Goal: Task Accomplishment & Management: Manage account settings

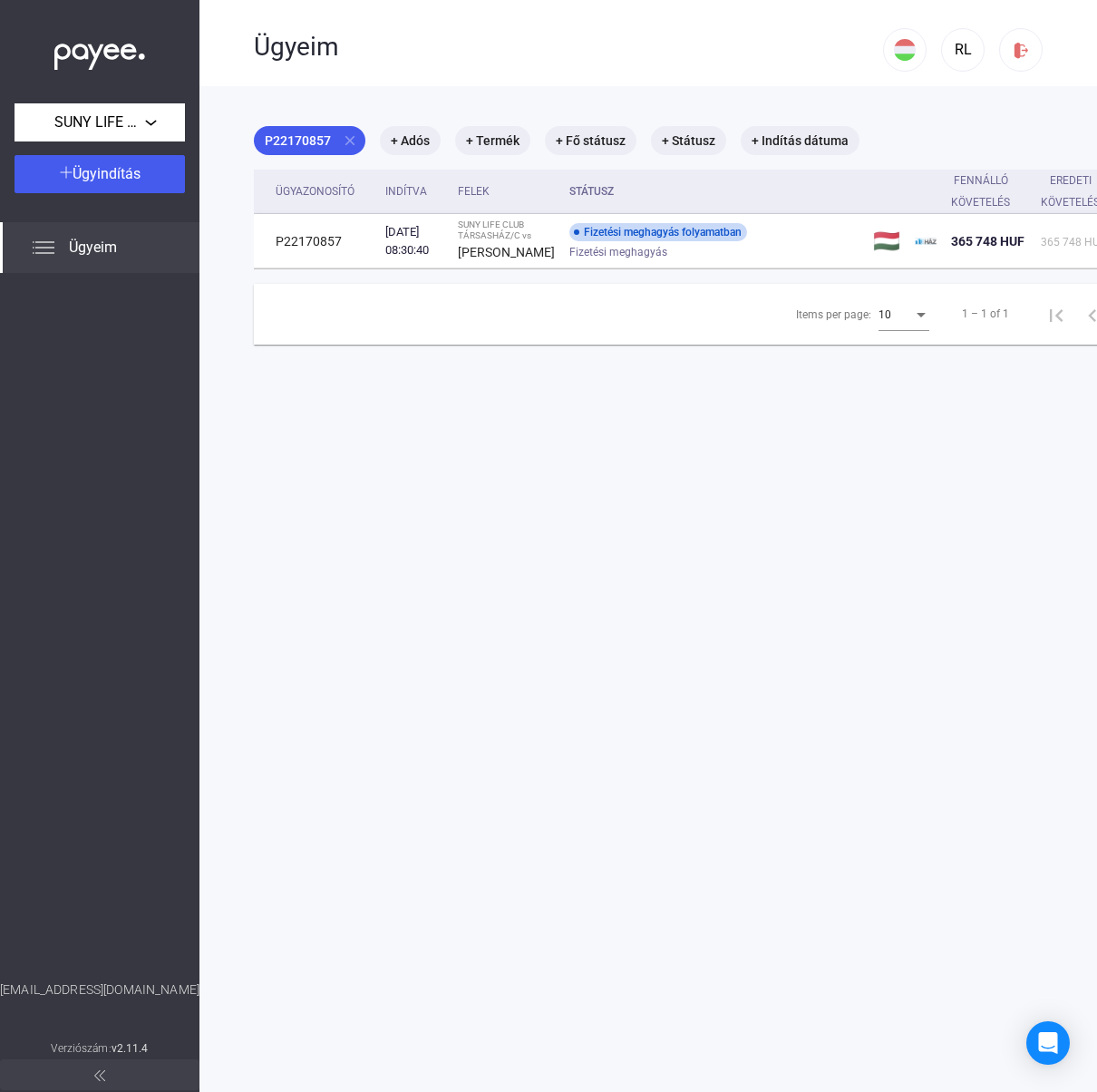
click at [54, 254] on img at bounding box center [43, 247] width 21 height 21
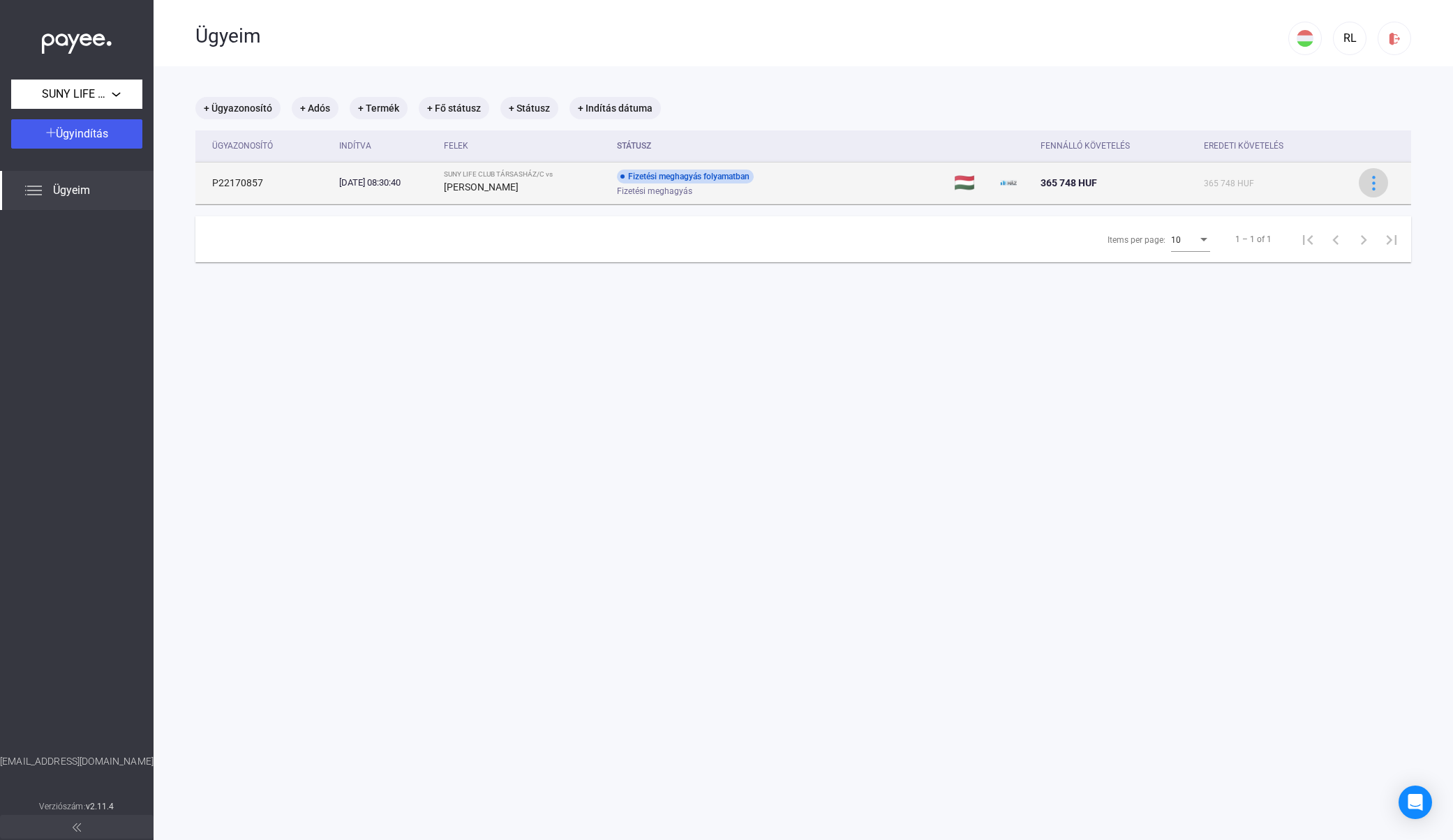
click at [843, 186] on img at bounding box center [1373, 183] width 14 height 14
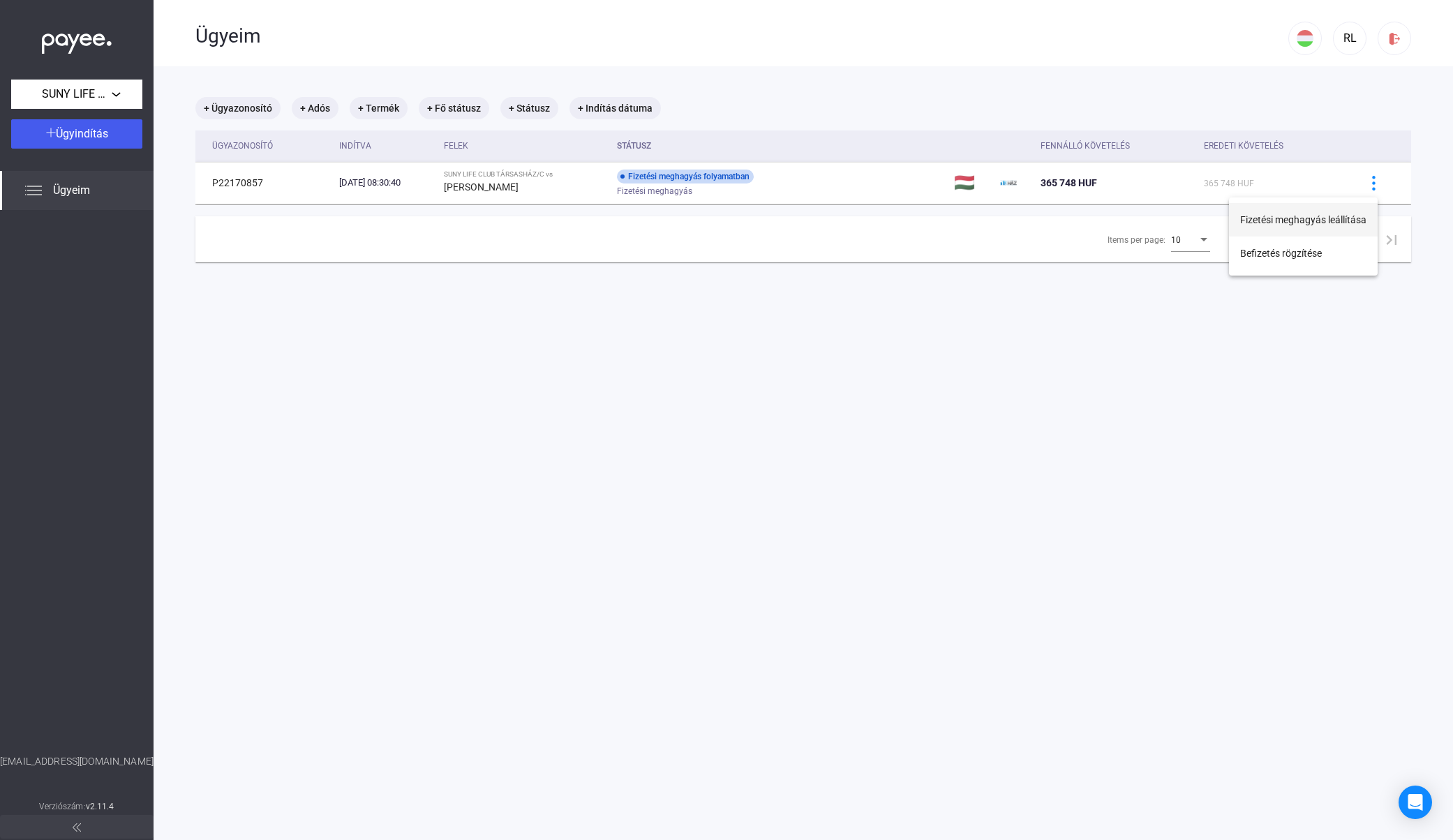
click at [843, 222] on button "Fizetési meghagyás leállítása" at bounding box center [1303, 219] width 149 height 34
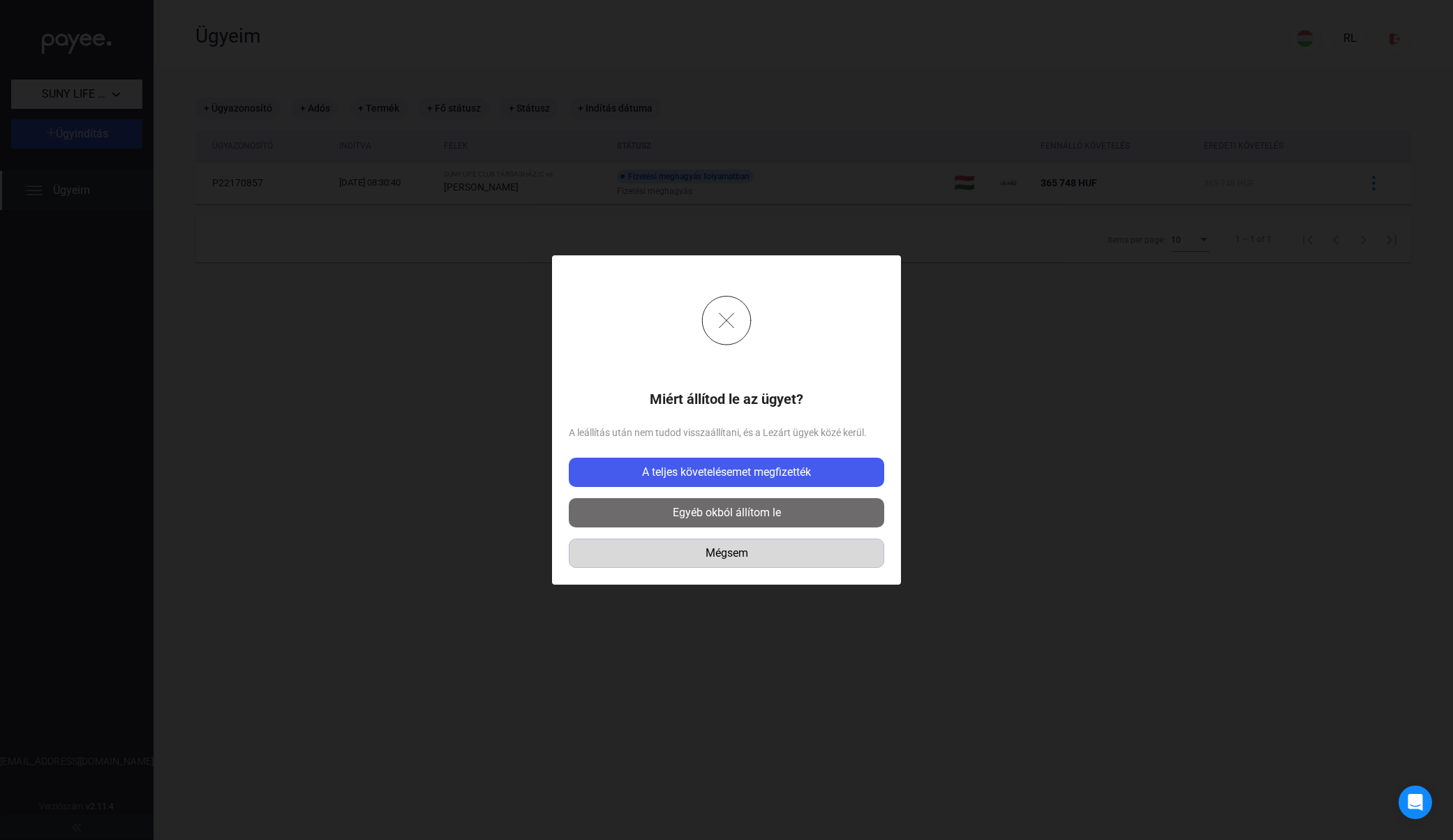
click at [735, 554] on div "Mégsem" at bounding box center [726, 553] width 306 height 17
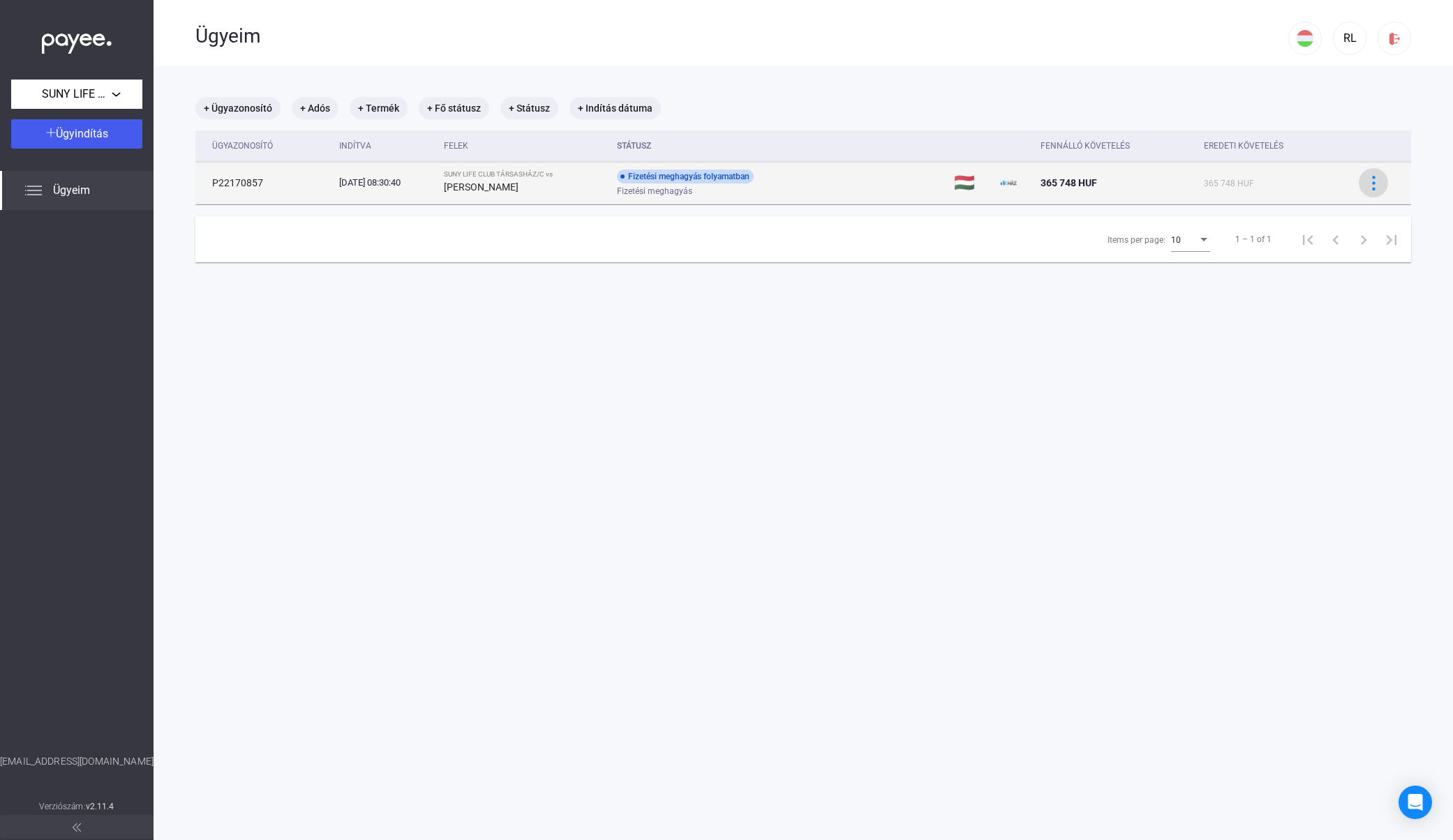
click at [843, 181] on img at bounding box center [1373, 183] width 14 height 14
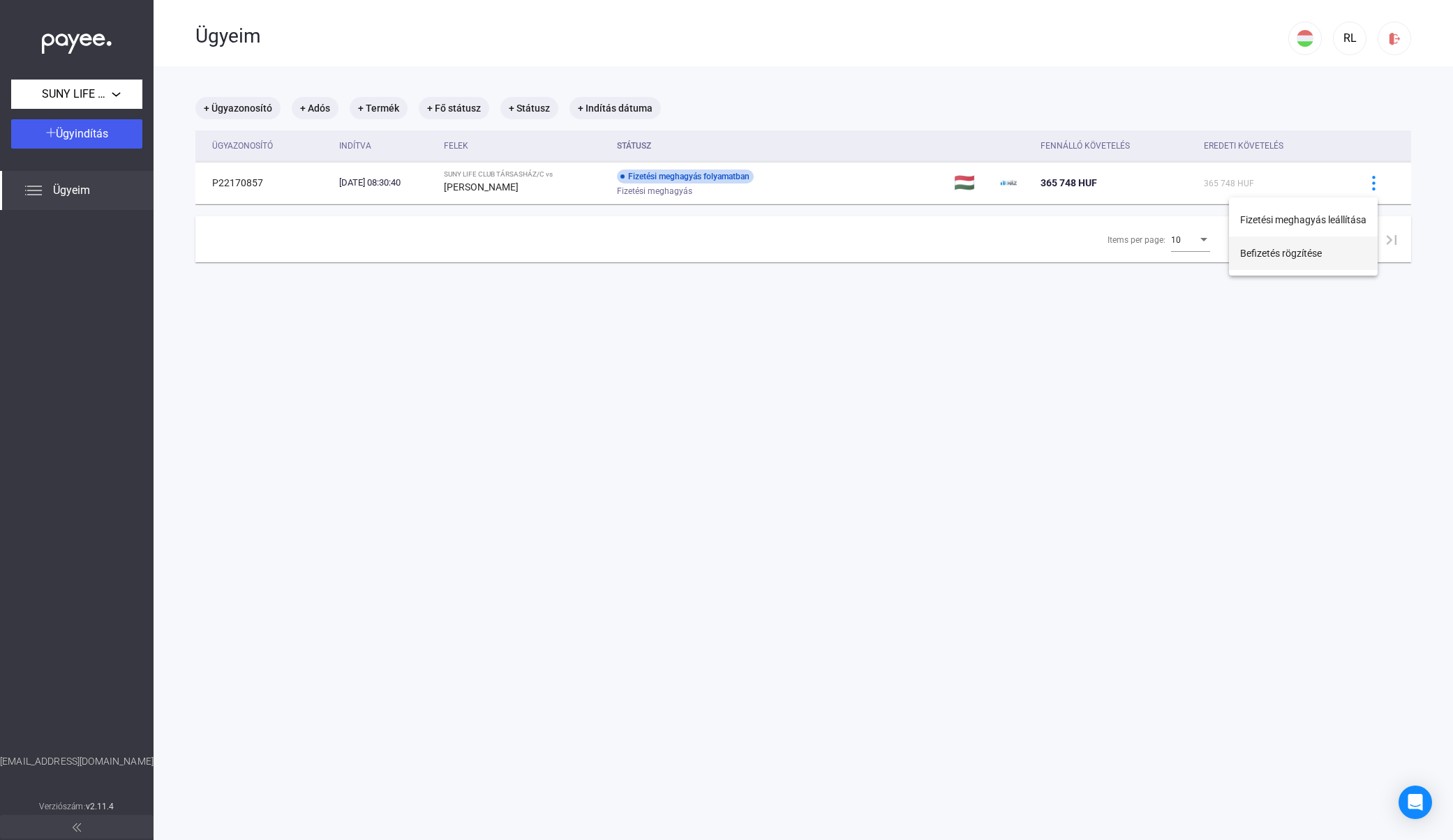
click at [843, 251] on button "Befizetés rögzítése" at bounding box center [1303, 253] width 149 height 34
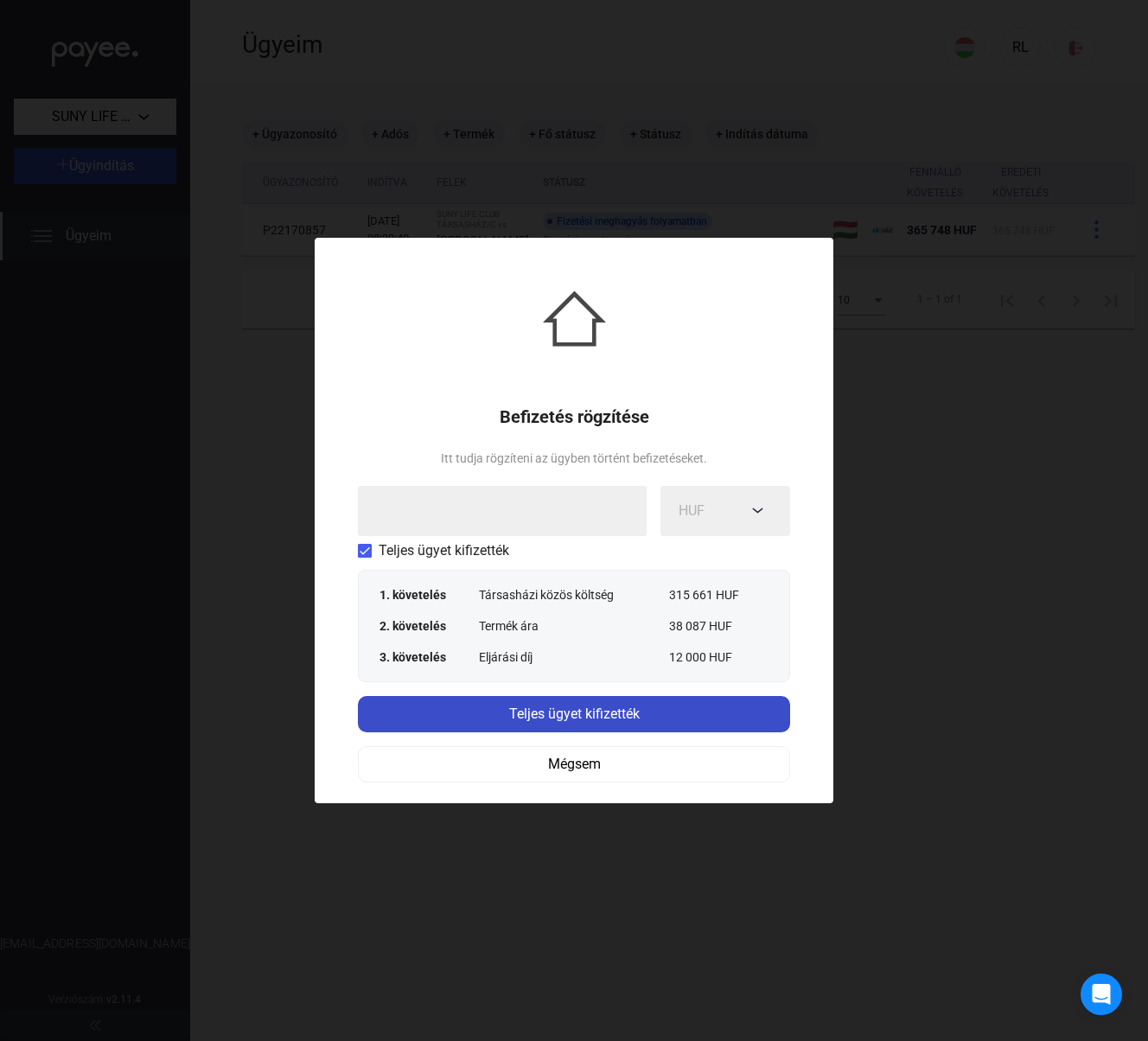
click at [577, 712] on div "Teljes ügyet kifizették" at bounding box center [574, 714] width 422 height 20
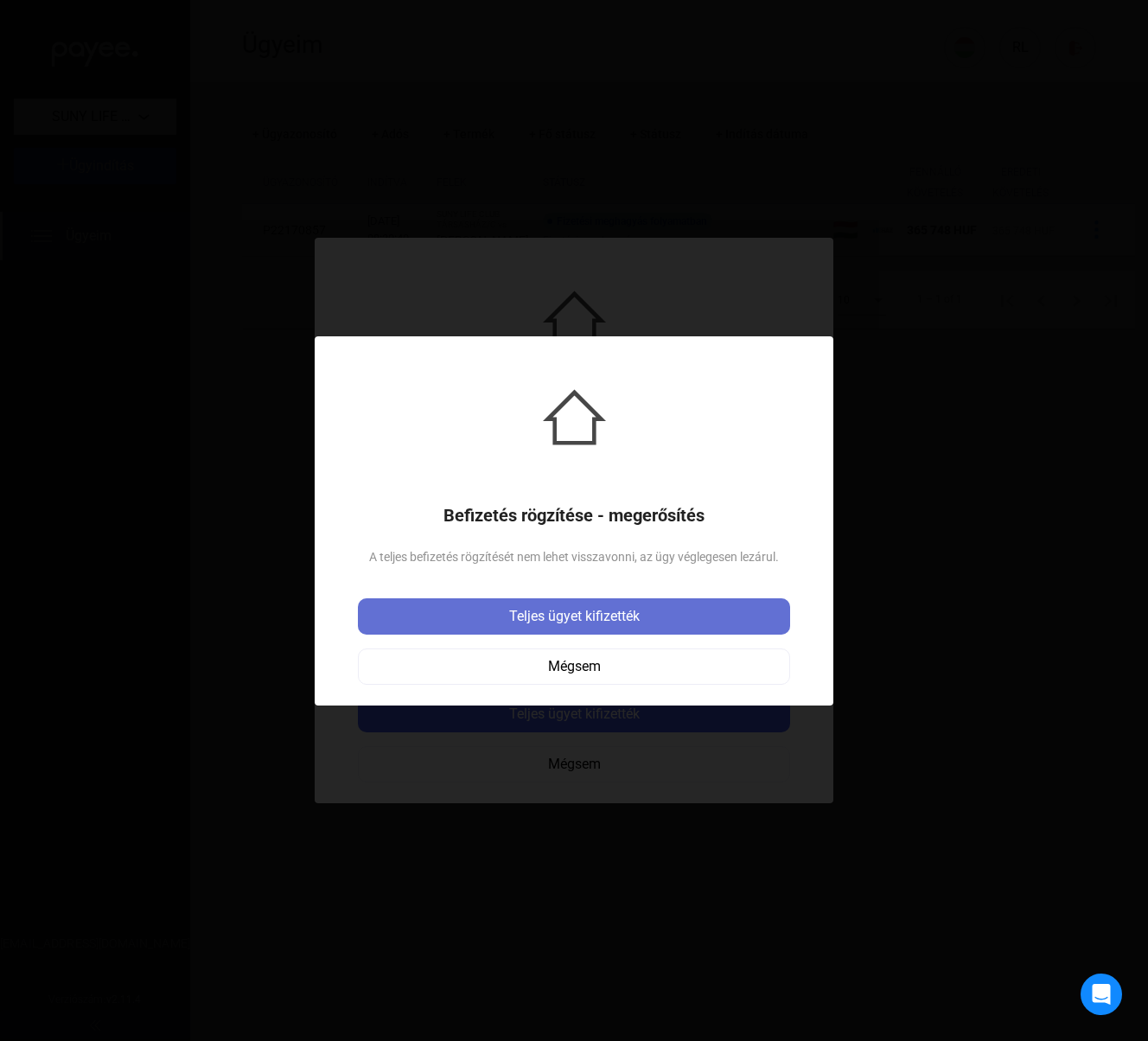
click at [574, 624] on div "Teljes ügyet kifizették" at bounding box center [574, 616] width 422 height 20
